Goal: Task Accomplishment & Management: Manage account settings

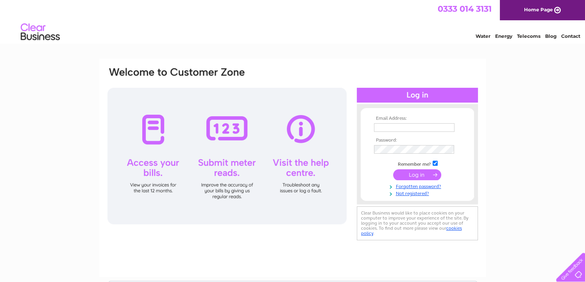
type input "kelltaxis.fsnet.co.uk@sky.com"
click at [413, 173] on input "submit" at bounding box center [417, 175] width 48 height 11
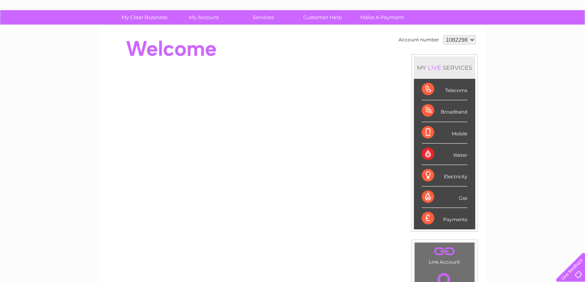
scroll to position [49, 0]
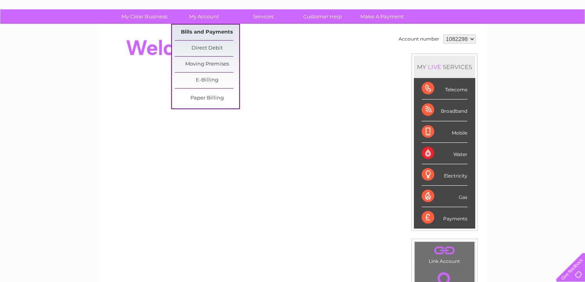
click at [205, 30] on link "Bills and Payments" at bounding box center [207, 33] width 64 height 16
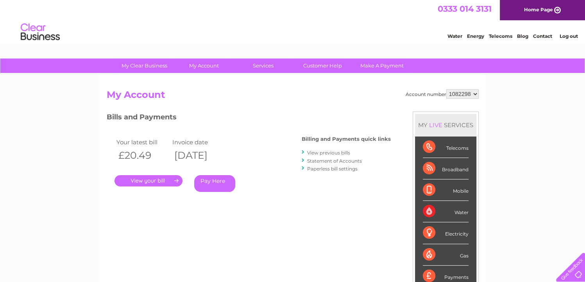
click at [145, 182] on link "." at bounding box center [148, 180] width 68 height 11
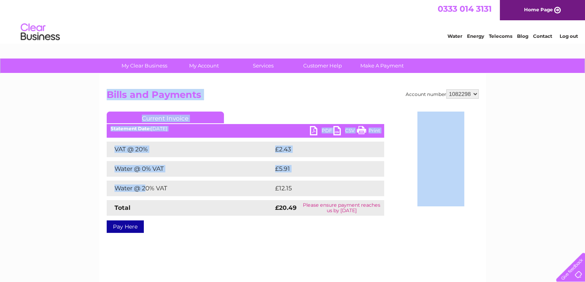
drag, startPoint x: 0, startPoint y: 0, endPoint x: 95, endPoint y: 175, distance: 198.7
click at [95, 175] on div "My Clear Business Login Details My Details My Preferences Link Account My Accou…" at bounding box center [292, 243] width 585 height 368
drag, startPoint x: 95, startPoint y: 175, endPoint x: 74, endPoint y: 187, distance: 24.2
click at [74, 187] on div "My Clear Business Login Details My Details My Preferences Link Account My Accou…" at bounding box center [292, 243] width 585 height 368
click at [217, 243] on div "Account number 1082298 Bills and Payments Current Invoice PDF CSV Print VAT @ 2…" at bounding box center [292, 183] width 387 height 219
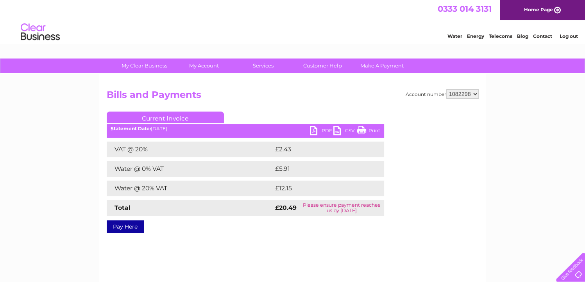
click at [217, 243] on div "Account number 1082298 Bills and Payments Current Invoice PDF CSV Print VAT @ 2…" at bounding box center [292, 183] width 387 height 219
click at [475, 95] on select "1082298" at bounding box center [462, 93] width 32 height 9
click at [509, 100] on div "My Clear Business Login Details My Details My Preferences Link Account My Accou…" at bounding box center [292, 243] width 585 height 368
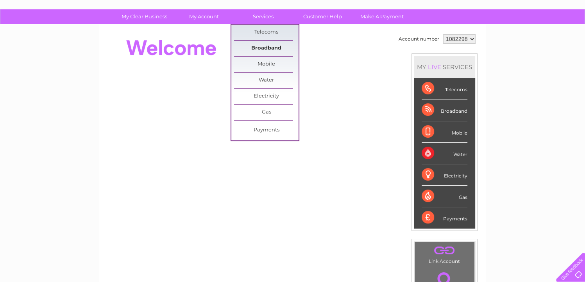
click at [267, 45] on link "Broadband" at bounding box center [266, 49] width 64 height 16
